Goal: Task Accomplishment & Management: Manage account settings

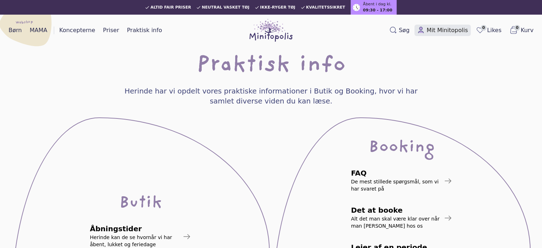
click at [448, 32] on span "Mit Minitopolis" at bounding box center [447, 30] width 41 height 9
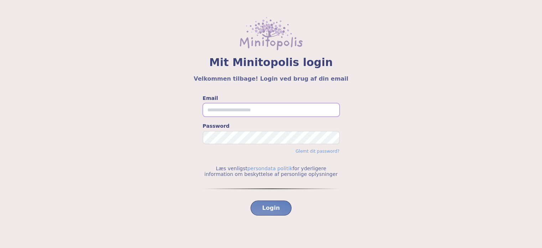
click at [230, 109] on input "Email" at bounding box center [271, 110] width 137 height 14
type input "**********"
click at [251, 200] on button "Login" at bounding box center [271, 207] width 41 height 15
